Goal: Information Seeking & Learning: Learn about a topic

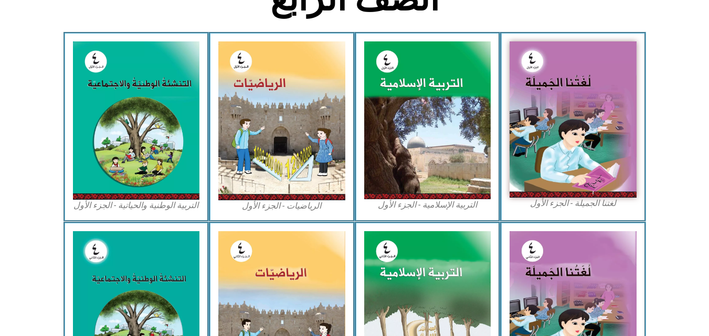
scroll to position [292, 0]
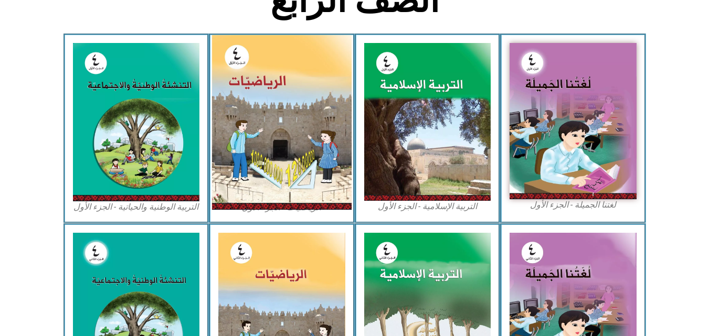
click at [294, 159] on img at bounding box center [282, 122] width 140 height 175
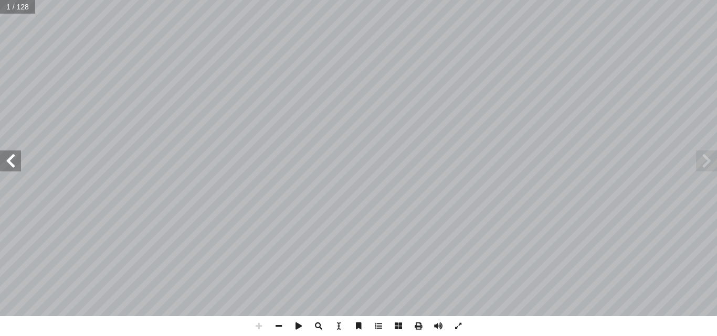
click at [15, 159] on span at bounding box center [10, 161] width 21 height 21
click at [280, 323] on span at bounding box center [279, 327] width 20 height 20
click at [20, 168] on span at bounding box center [10, 161] width 21 height 21
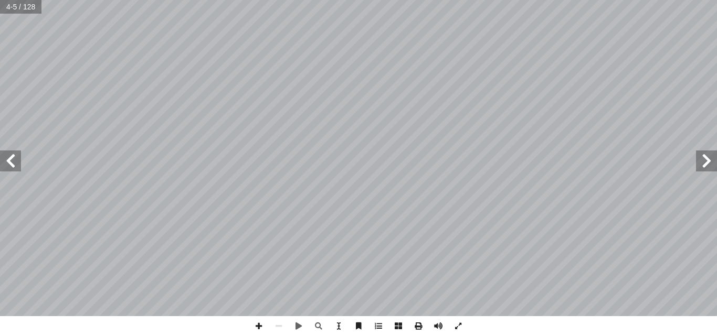
click at [20, 168] on span at bounding box center [10, 161] width 21 height 21
click at [708, 165] on span at bounding box center [706, 161] width 21 height 21
click at [261, 329] on span at bounding box center [259, 327] width 20 height 20
click at [18, 160] on span at bounding box center [10, 161] width 21 height 21
